Goal: Task Accomplishment & Management: Manage account settings

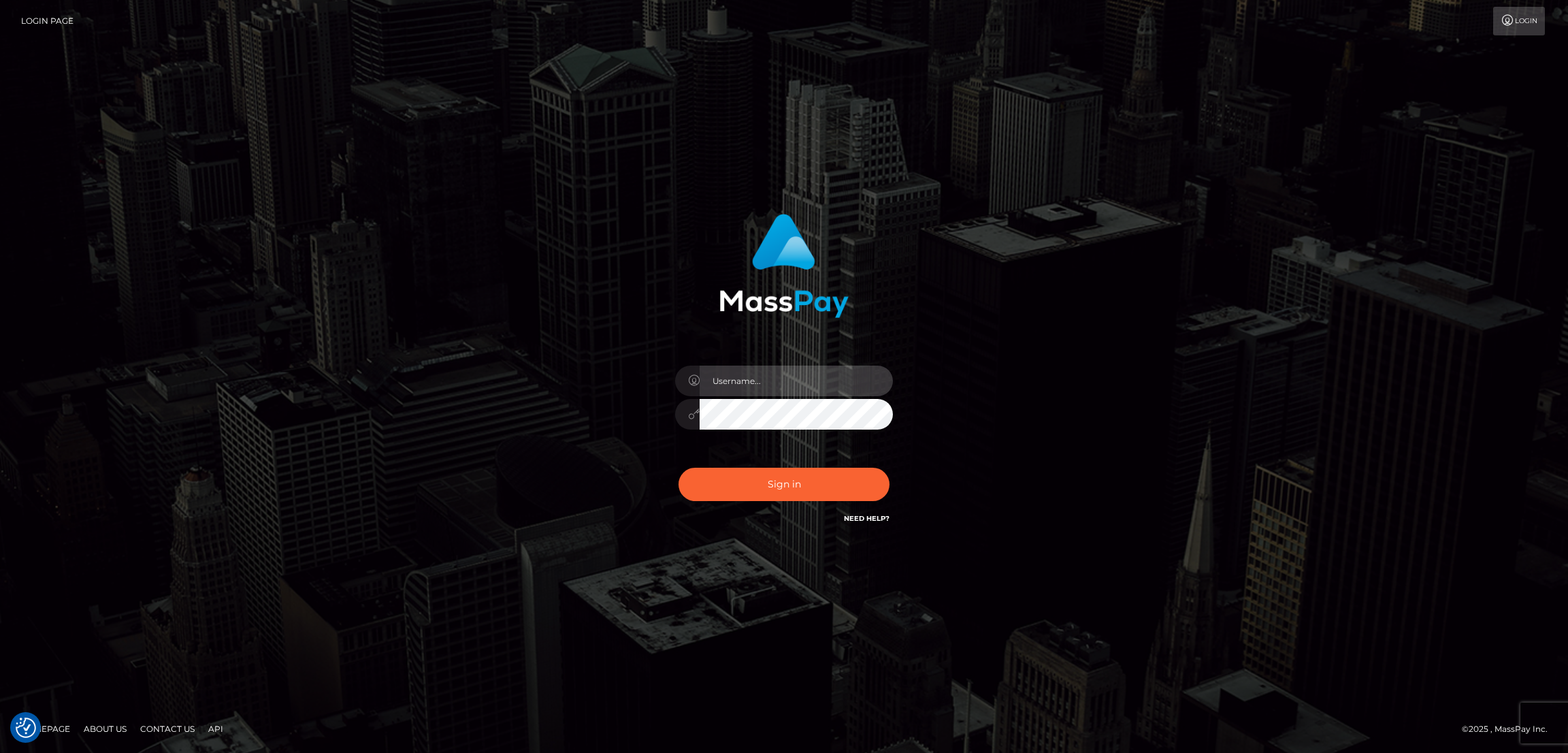
type input "by.es2"
click at [775, 480] on button "Sign in" at bounding box center [784, 484] width 211 height 33
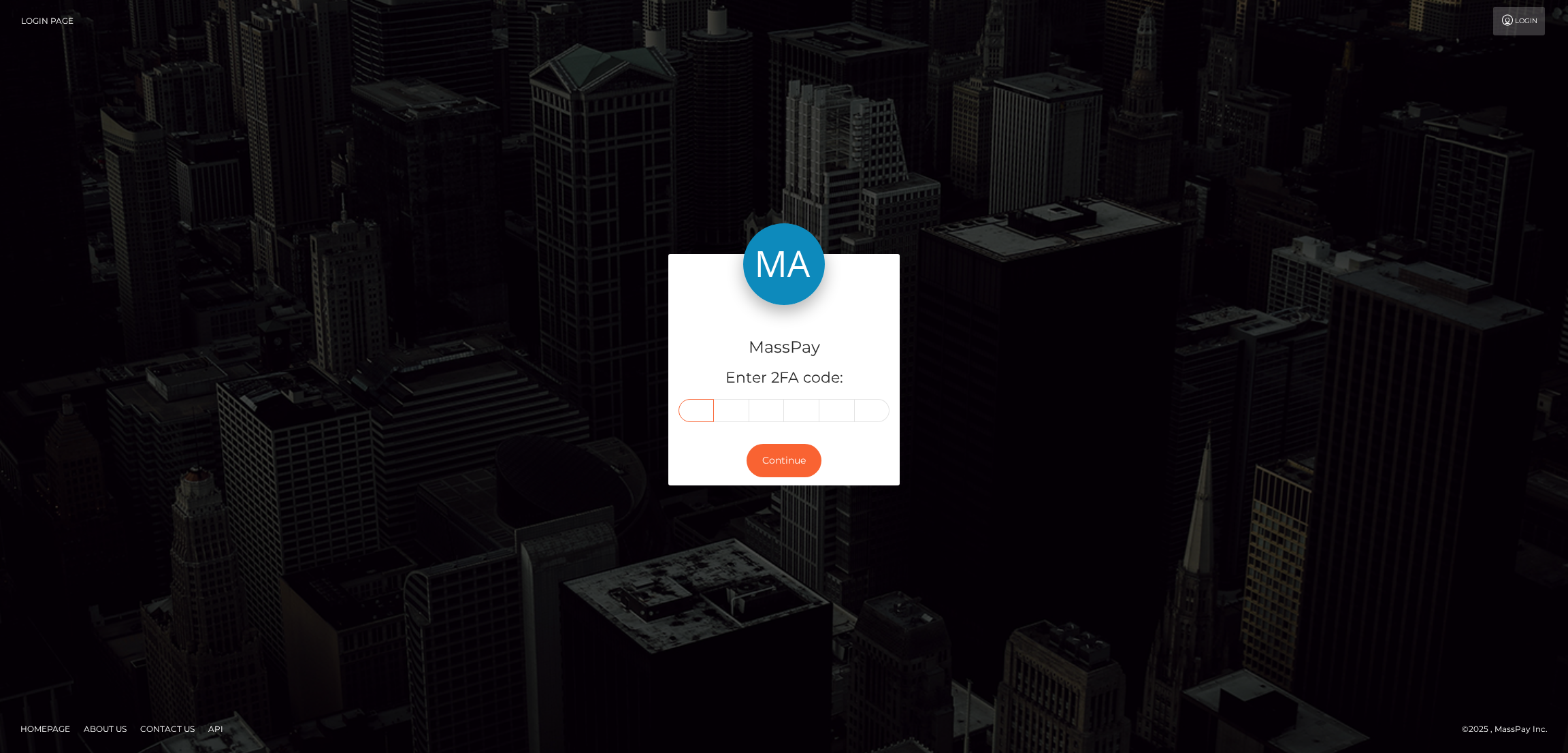
click at [689, 402] on input "text" at bounding box center [697, 410] width 36 height 23
paste input "5"
type input "5"
type input "1"
type input "6"
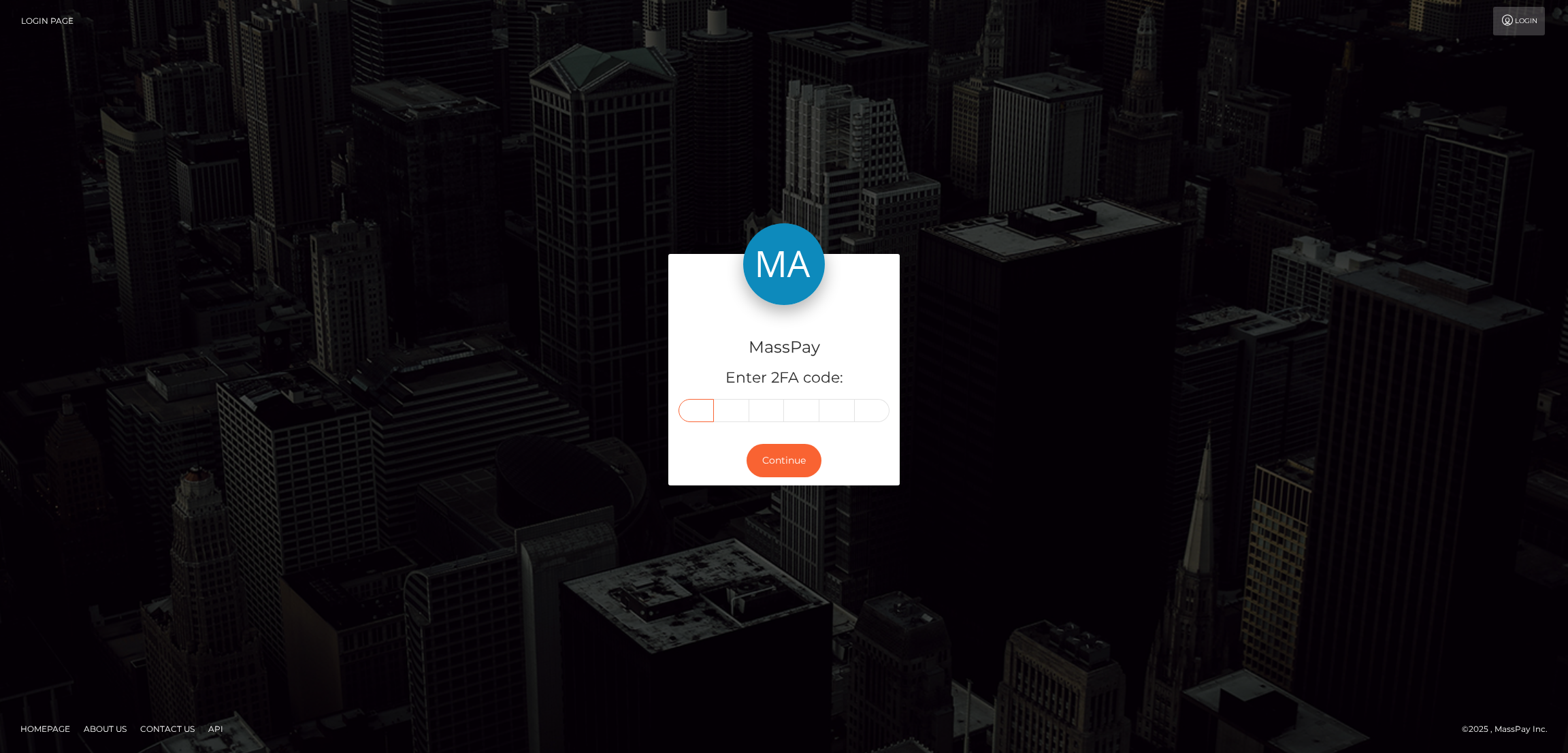
type input "5"
type input "9"
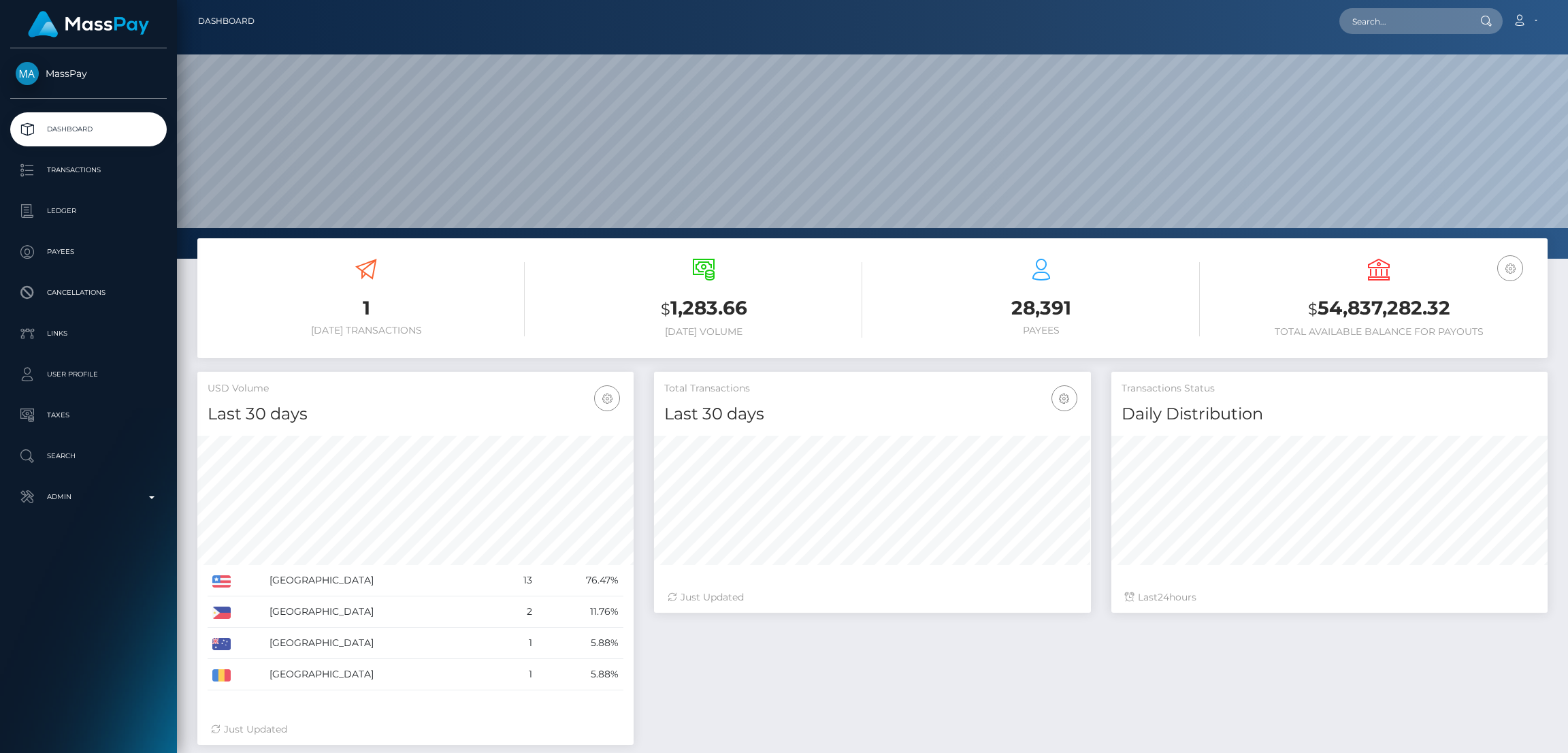
scroll to position [242, 436]
click at [1400, 25] on input "text" at bounding box center [1403, 21] width 128 height 26
paste input "516599"
type input "516599"
click at [1382, 26] on input "text" at bounding box center [1403, 21] width 128 height 26
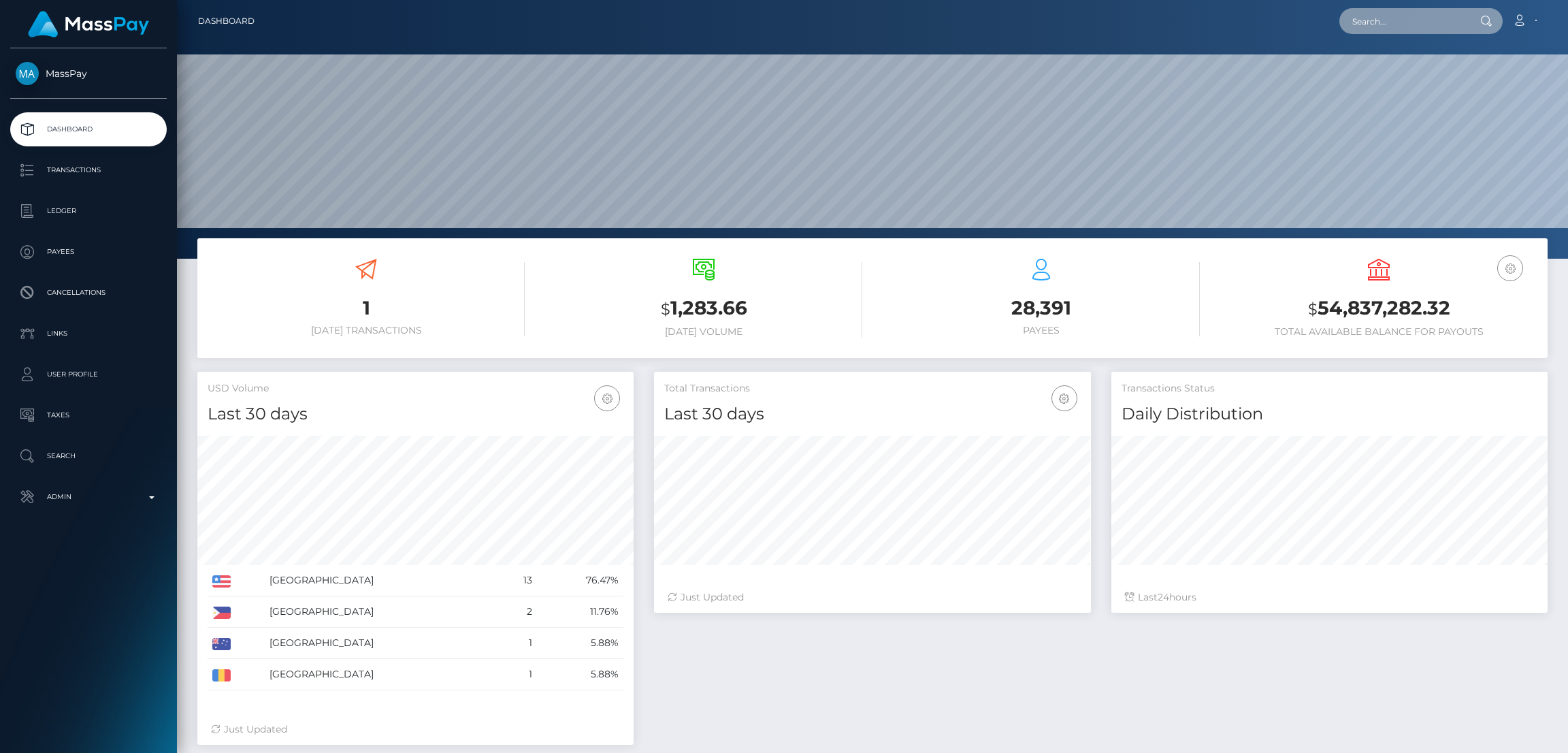
paste input "tessevuleocha@yahoo.com"
type input "tessevuleocha@yahoo.com"
click at [1408, 69] on link "BRAND DYNAMICS" at bounding box center [1395, 70] width 113 height 25
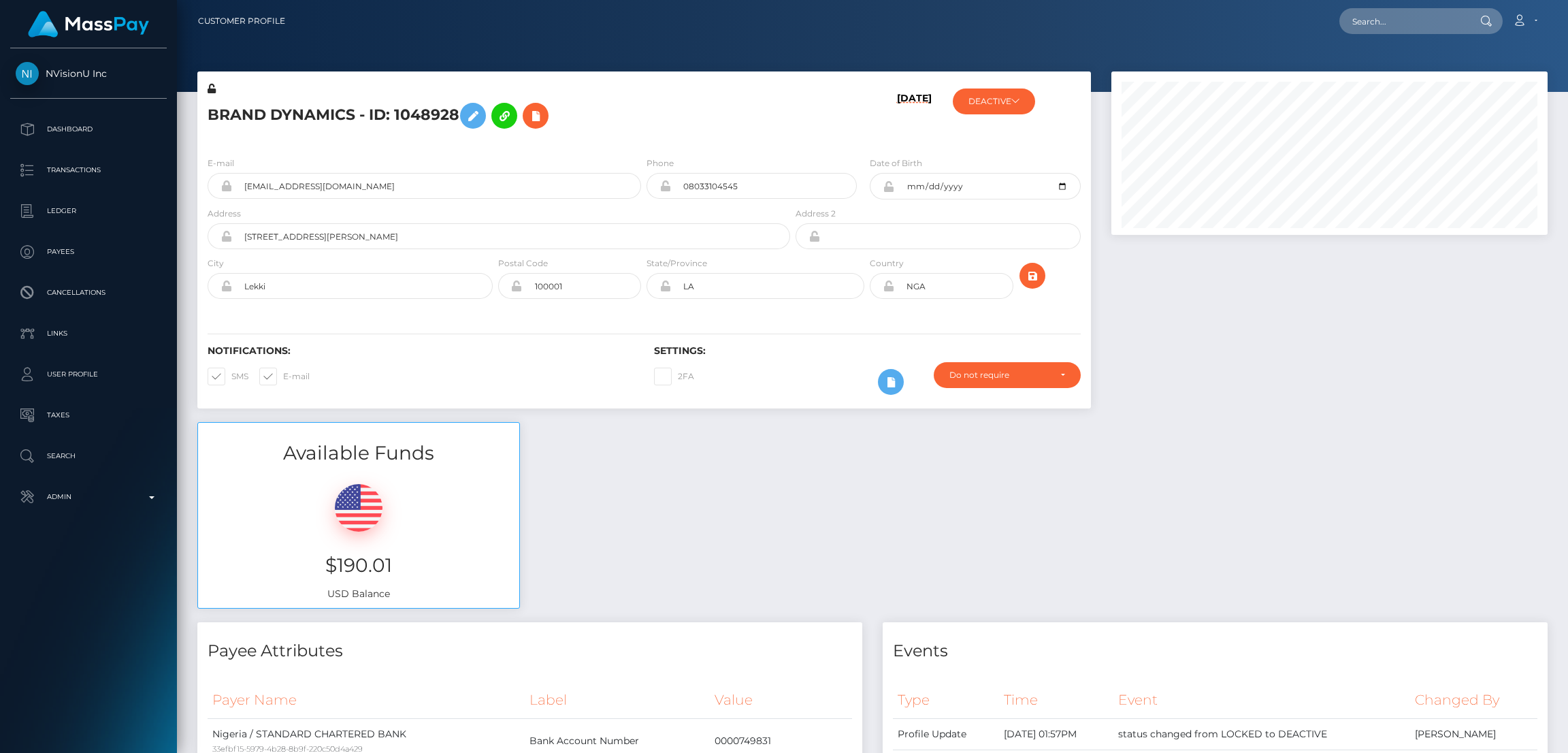
scroll to position [163, 436]
